Goal: Download file/media

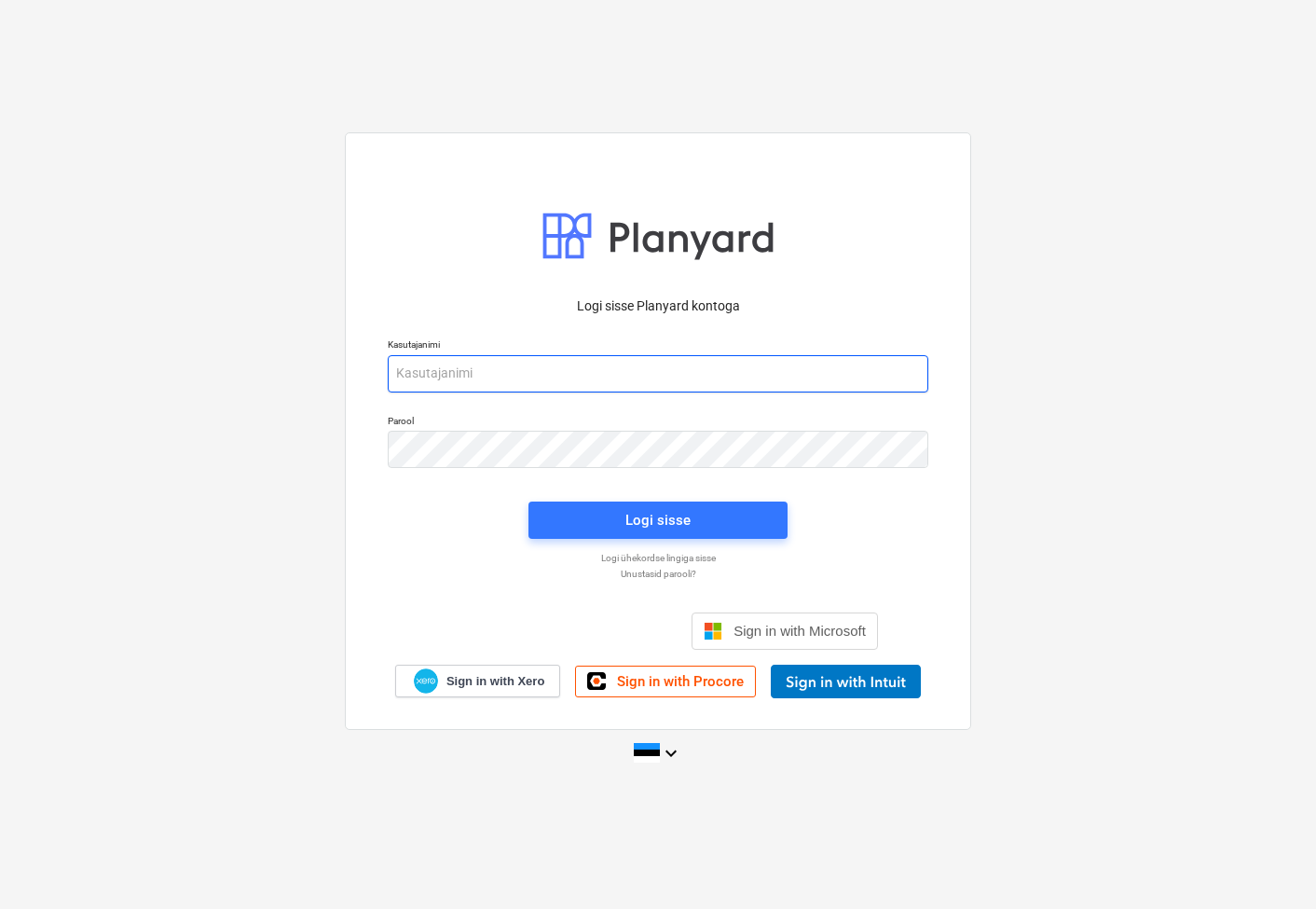
type input "[EMAIL_ADDRESS][DOMAIN_NAME]"
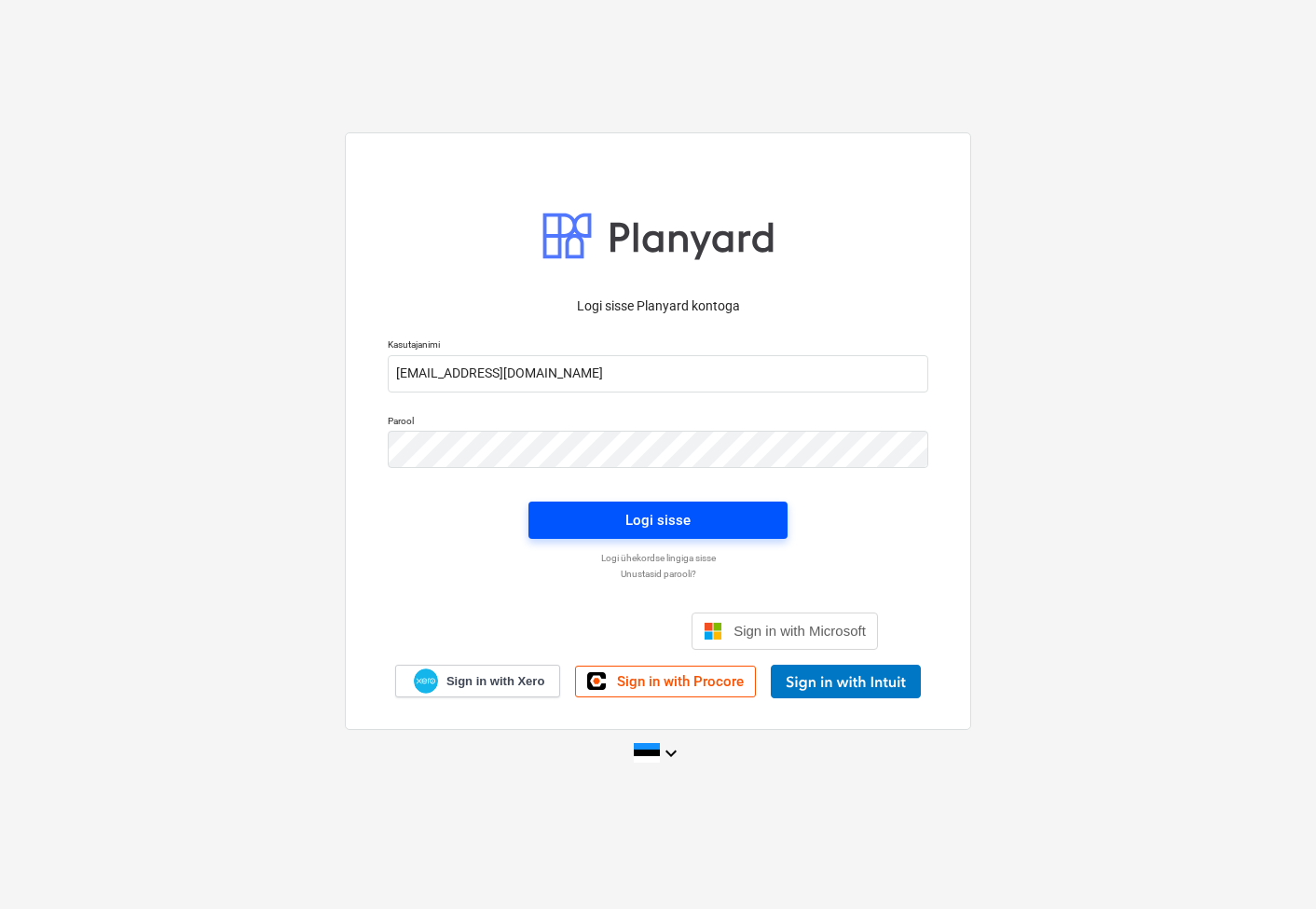
click at [782, 532] on button "Logi sisse" at bounding box center [658, 519] width 260 height 37
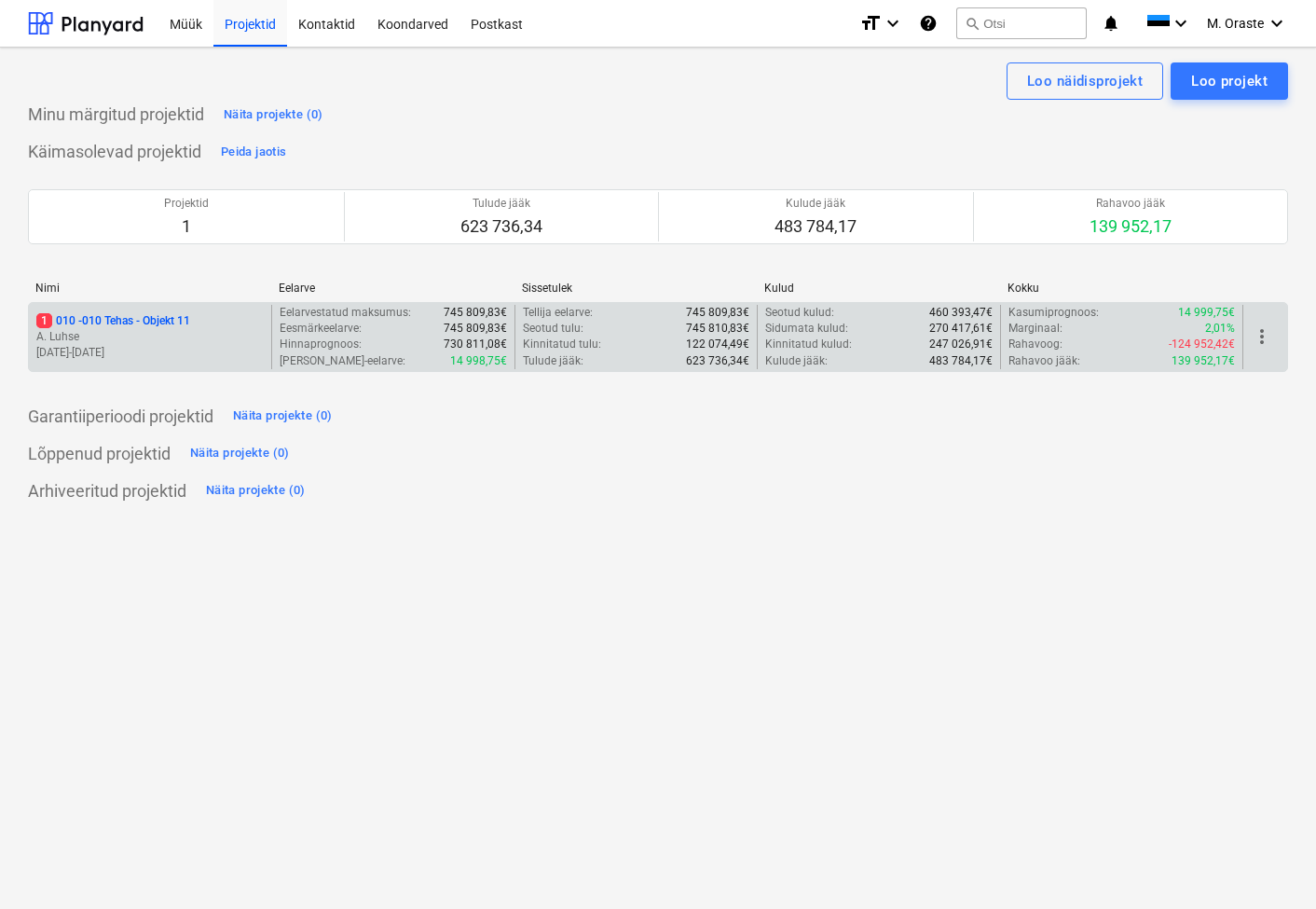
click at [129, 313] on p "1 010 - 010 Tehas - Objekt 11" at bounding box center [113, 321] width 154 height 16
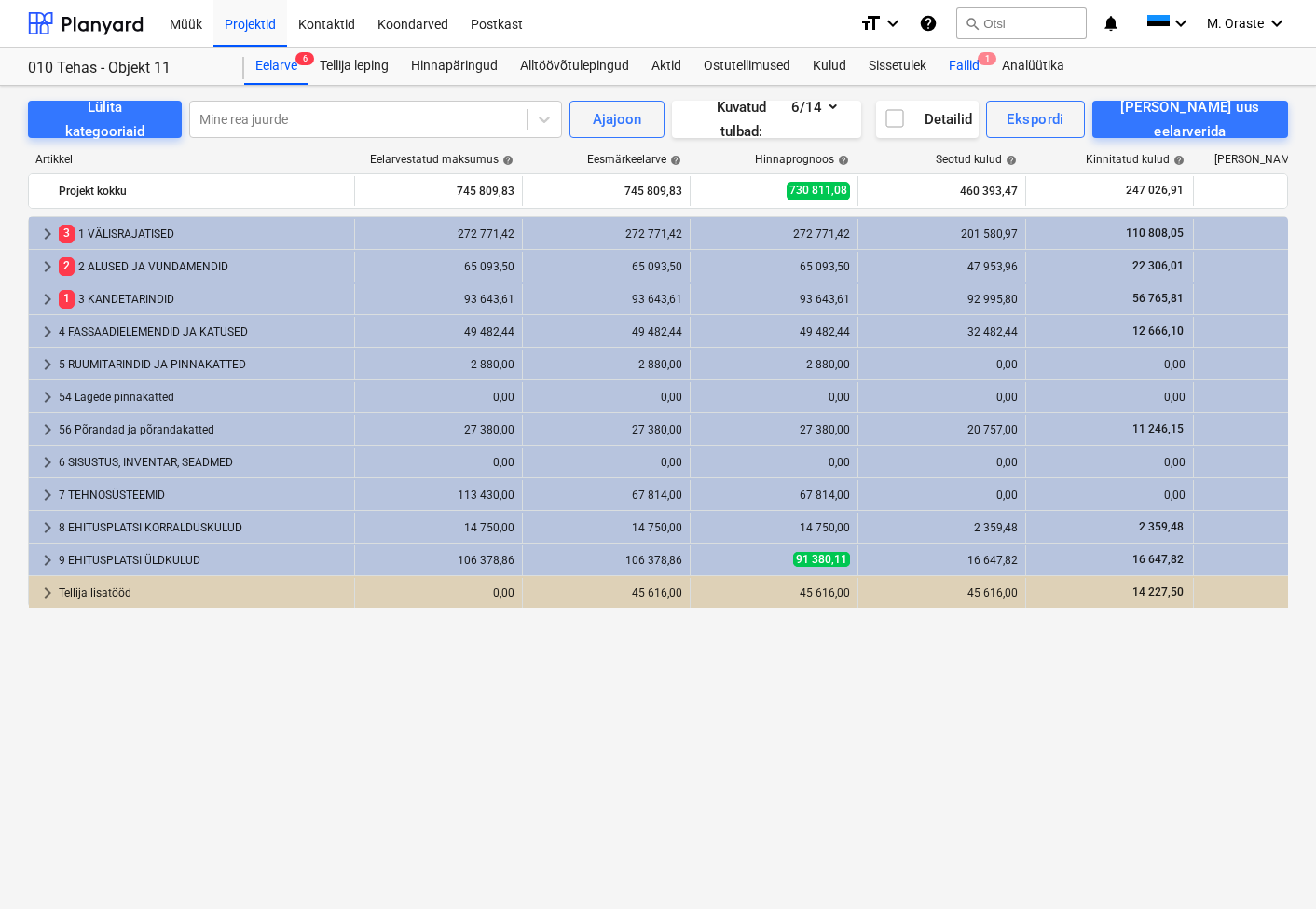
click at [958, 67] on div "Failid 1" at bounding box center [965, 66] width 53 height 37
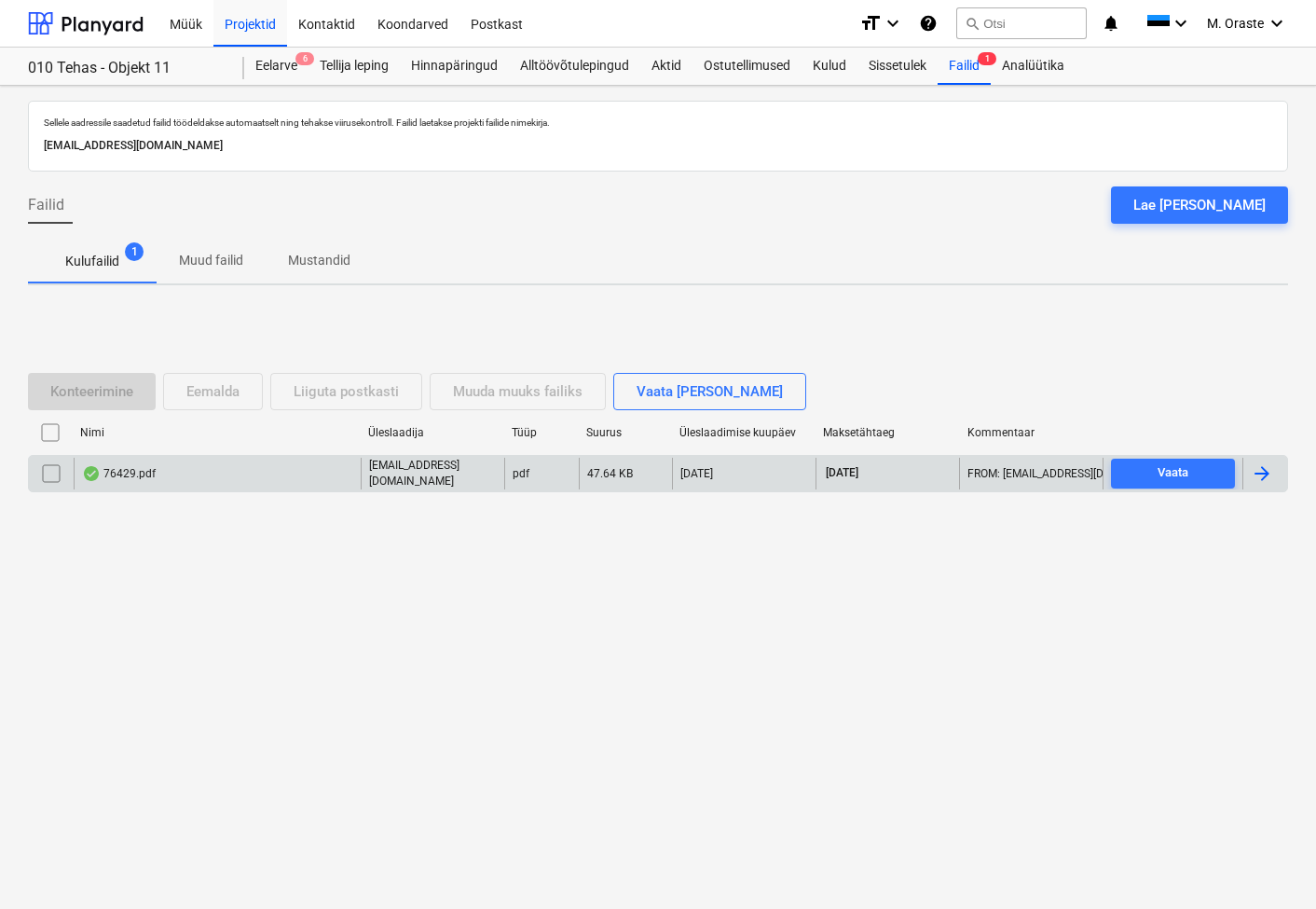
click at [136, 478] on div "76429.pdf" at bounding box center [118, 474] width 73 height 15
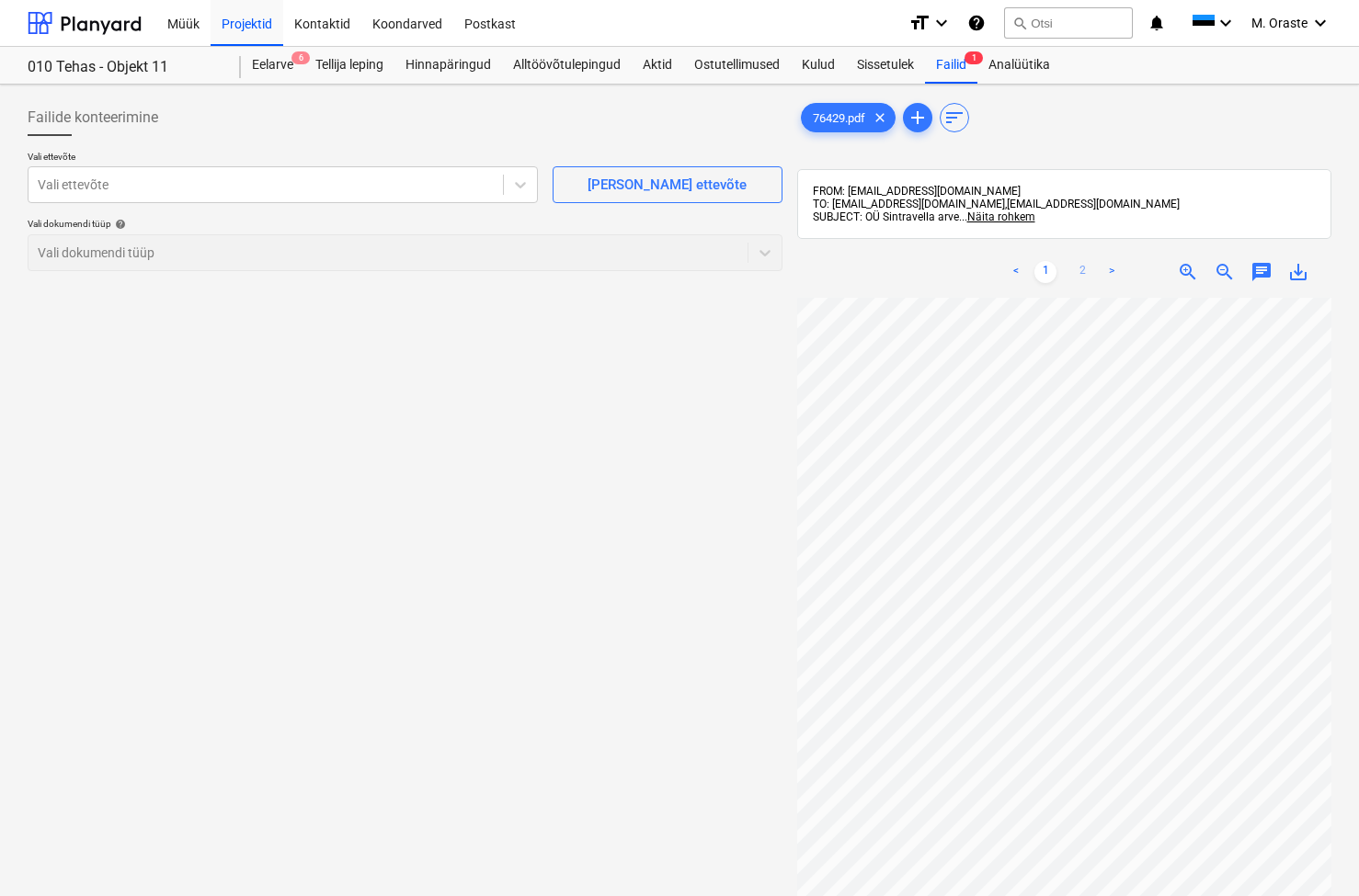
click at [1086, 273] on link "2" at bounding box center [1081, 271] width 22 height 22
click at [1297, 266] on span "save_alt" at bounding box center [1297, 271] width 22 height 22
